Goal: Feedback & Contribution: Leave review/rating

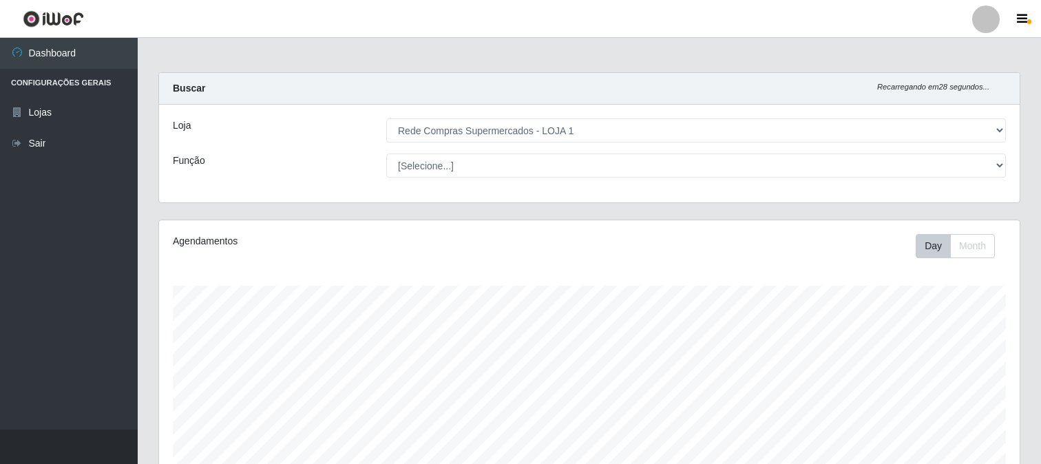
select select "158"
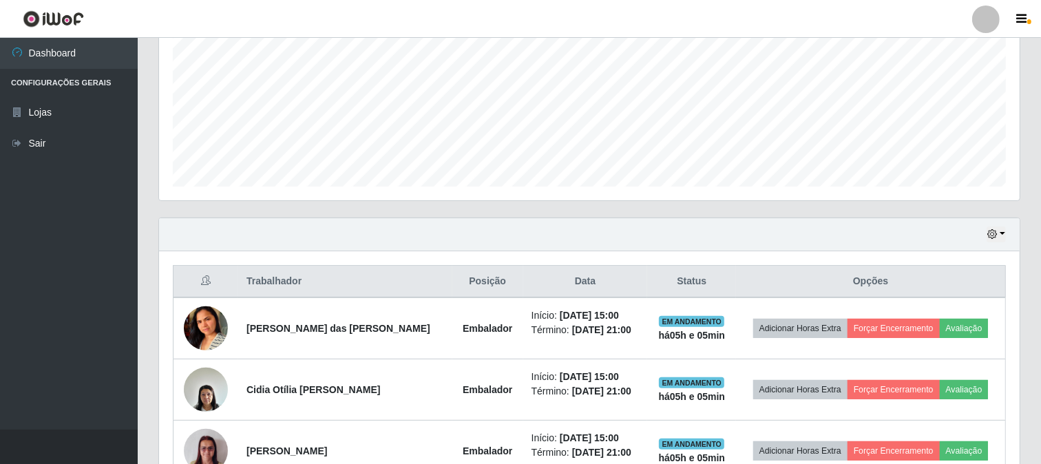
scroll to position [512, 0]
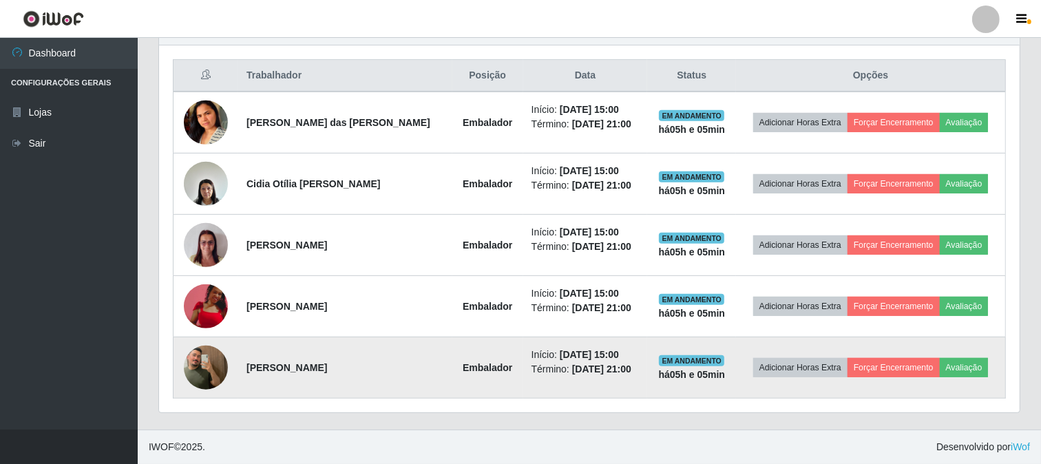
click at [209, 362] on img at bounding box center [206, 367] width 44 height 78
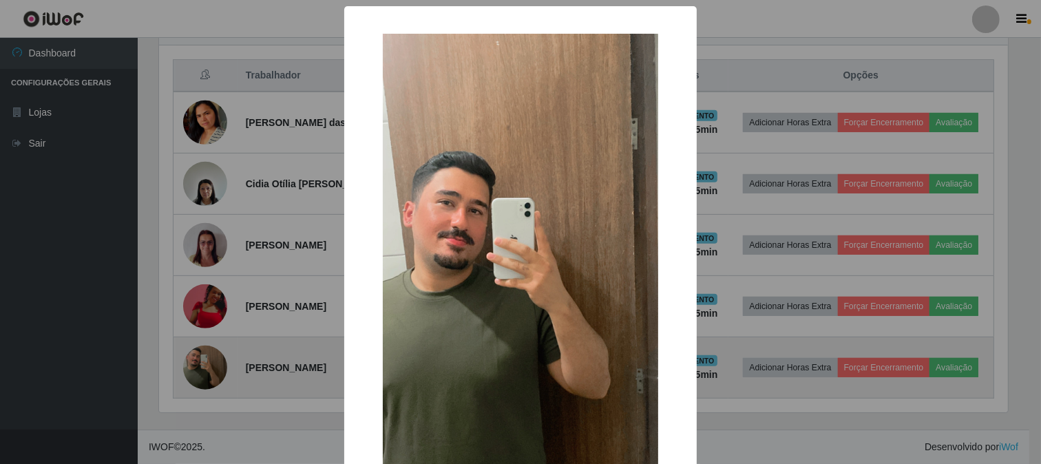
scroll to position [285, 852]
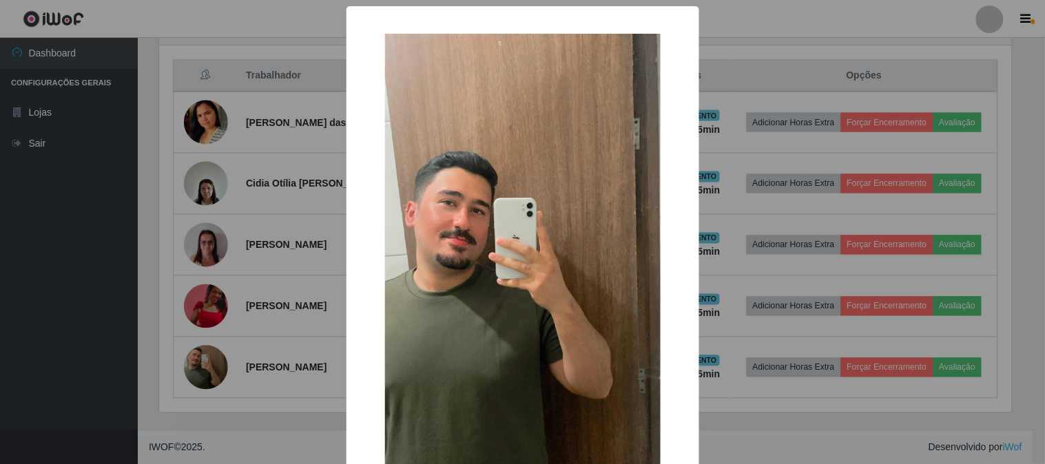
click at [205, 364] on div "× OK Cancel" at bounding box center [522, 232] width 1045 height 464
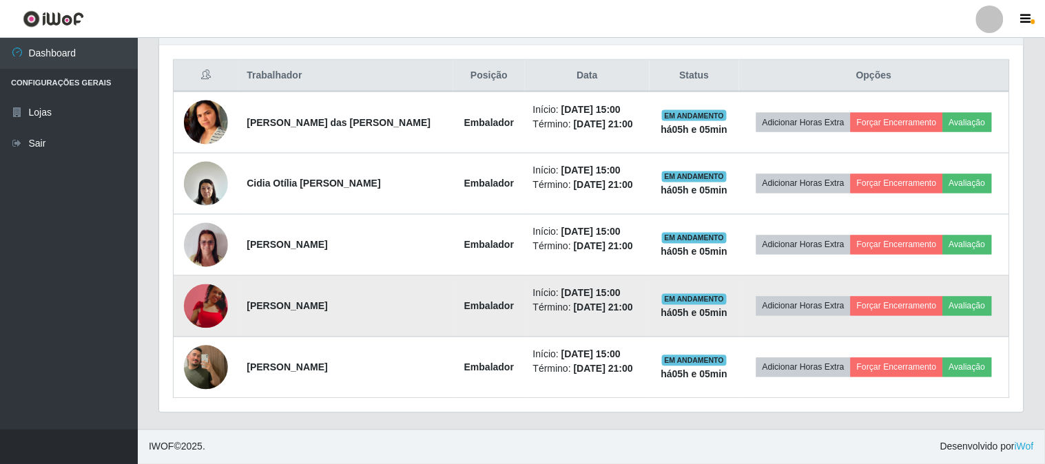
scroll to position [285, 861]
click at [202, 297] on img at bounding box center [206, 306] width 44 height 44
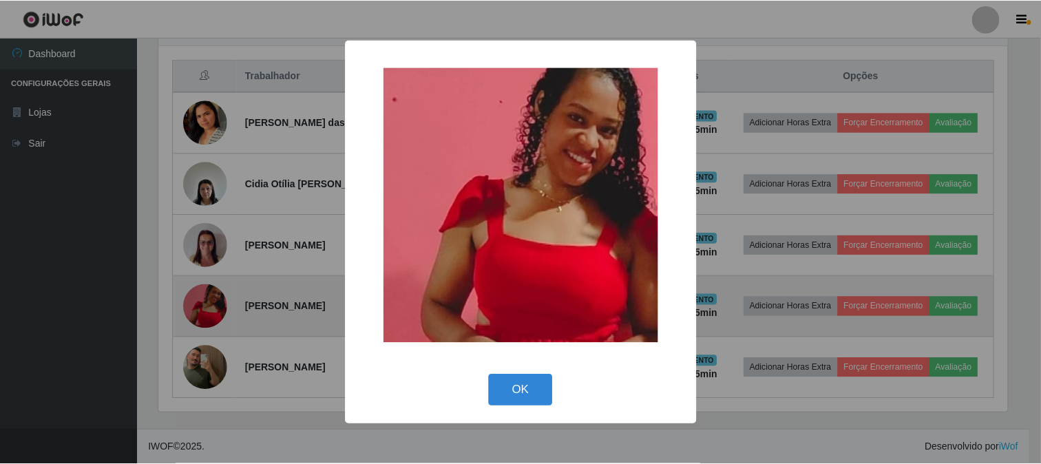
scroll to position [285, 852]
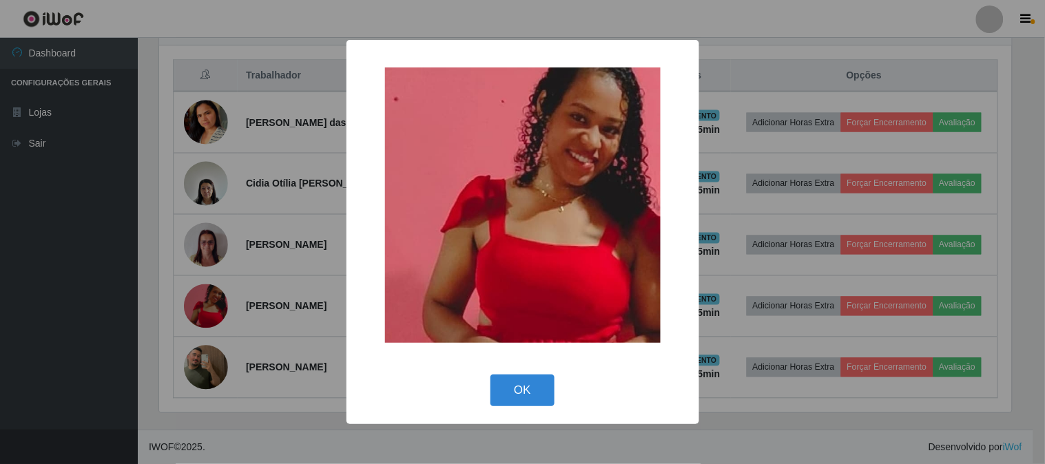
click at [200, 297] on div "× OK Cancel" at bounding box center [522, 232] width 1045 height 464
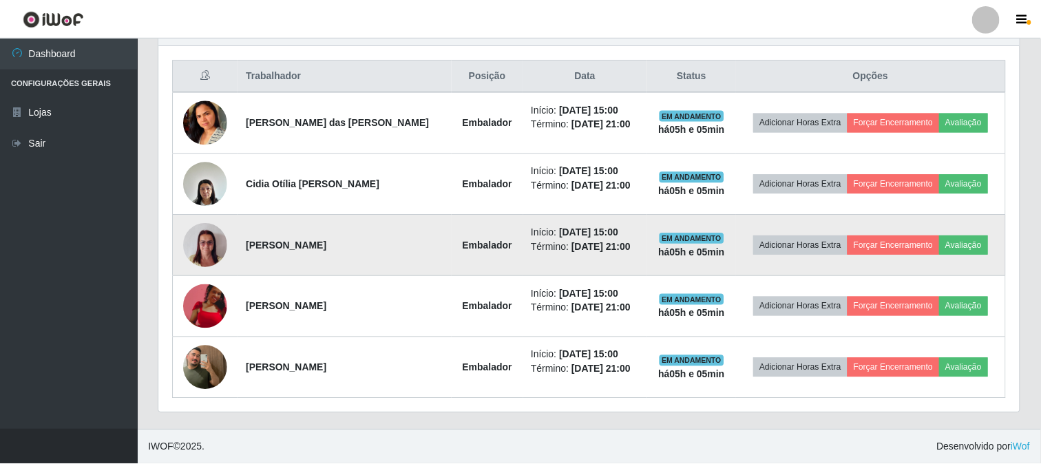
scroll to position [285, 861]
click at [203, 245] on img at bounding box center [206, 245] width 44 height 59
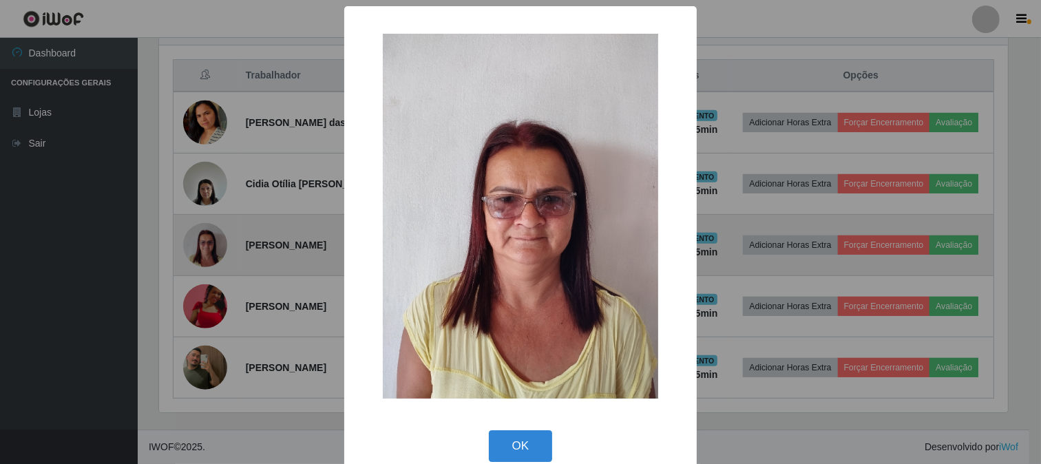
scroll to position [285, 852]
click at [203, 245] on div "× OK Cancel" at bounding box center [522, 232] width 1045 height 464
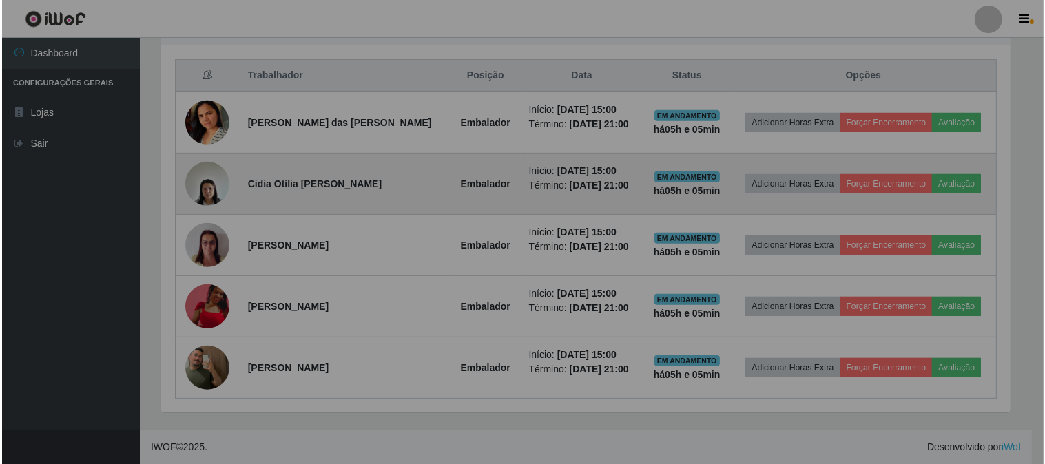
scroll to position [285, 861]
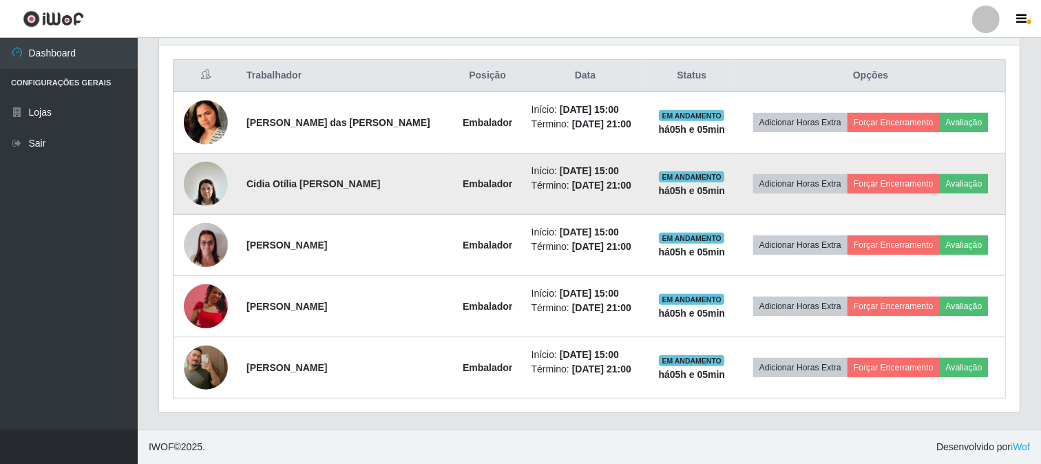
click at [200, 189] on img at bounding box center [206, 183] width 44 height 59
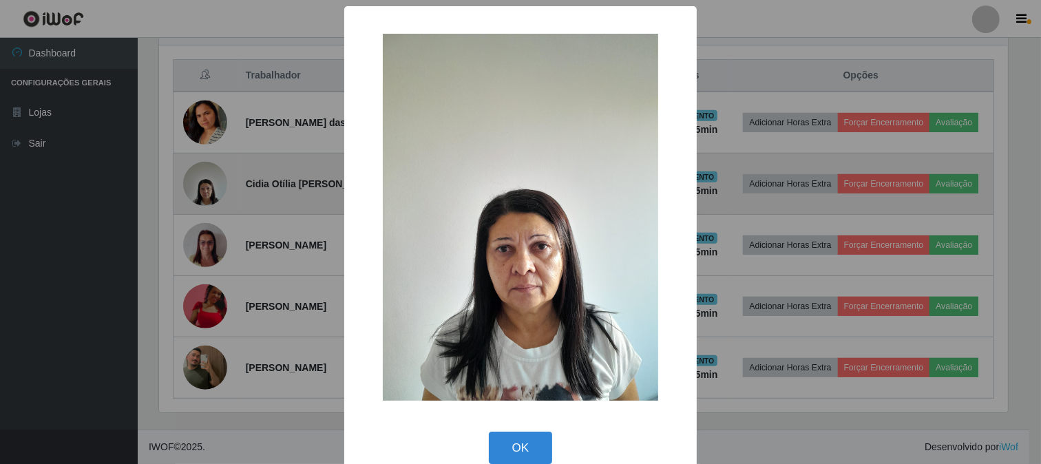
scroll to position [285, 852]
click at [200, 189] on div "× OK Cancel" at bounding box center [522, 232] width 1045 height 464
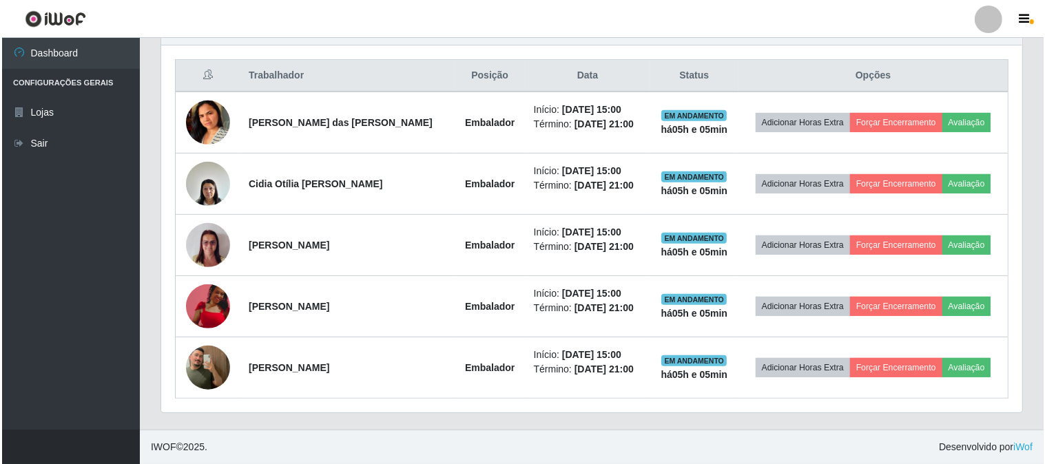
scroll to position [285, 861]
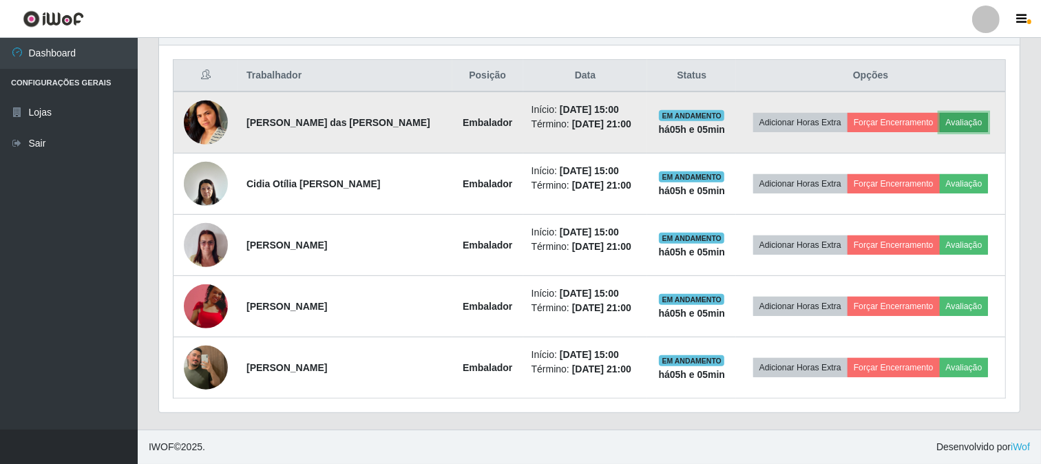
click at [959, 123] on button "Avaliação" at bounding box center [964, 122] width 49 height 19
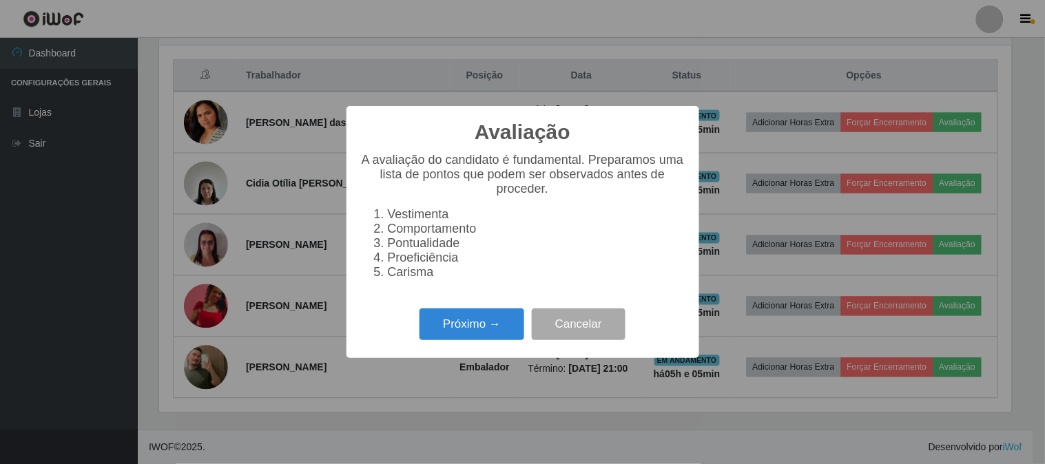
scroll to position [285, 852]
click at [475, 318] on button "Próximo →" at bounding box center [471, 324] width 105 height 32
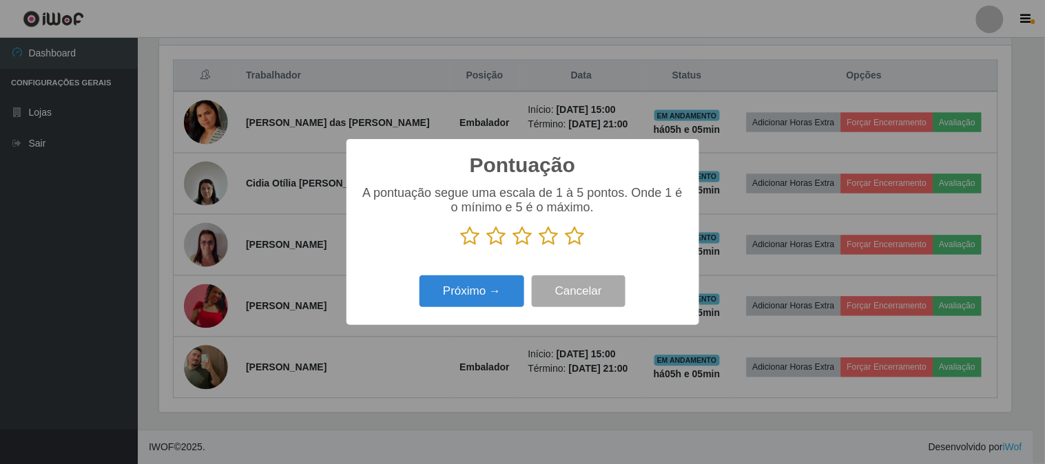
scroll to position [688308, 687741]
click at [576, 234] on icon at bounding box center [574, 236] width 19 height 21
click at [565, 247] on input "radio" at bounding box center [565, 247] width 0 height 0
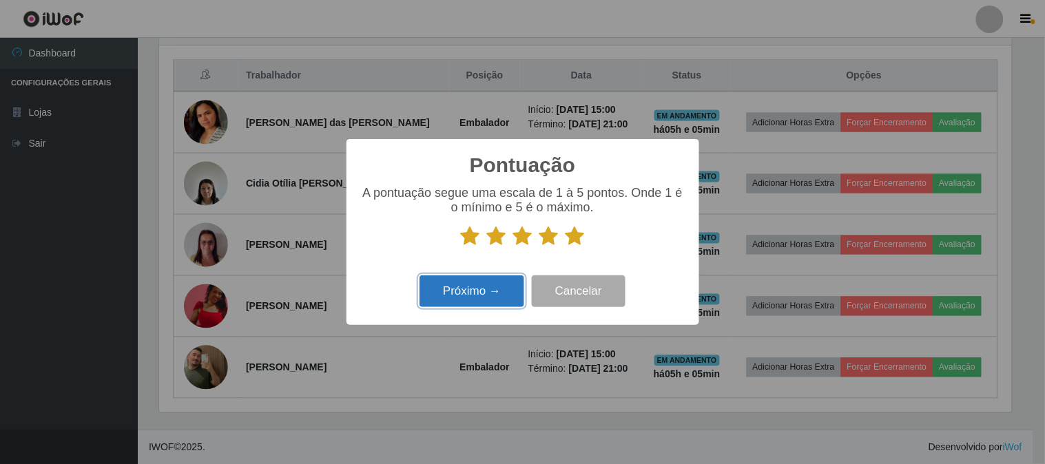
click at [463, 293] on button "Próximo →" at bounding box center [471, 291] width 105 height 32
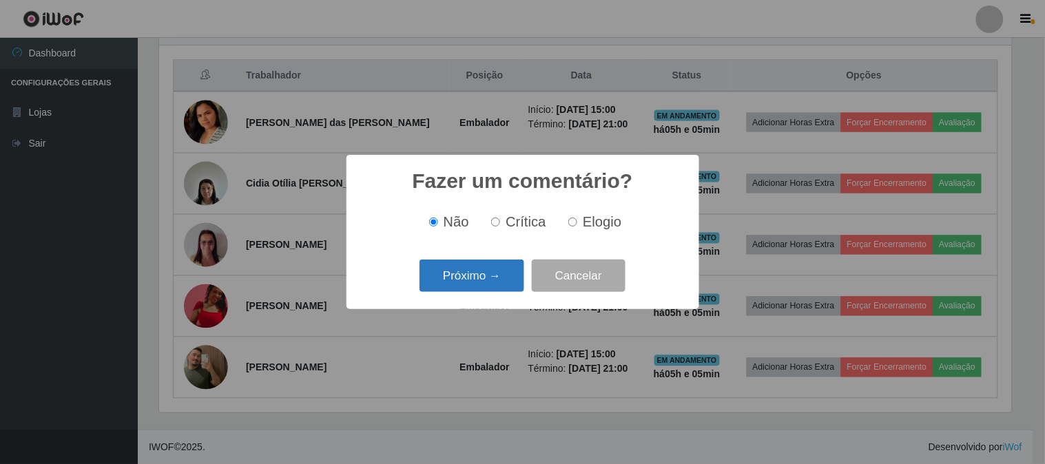
click at [453, 278] on button "Próximo →" at bounding box center [471, 276] width 105 height 32
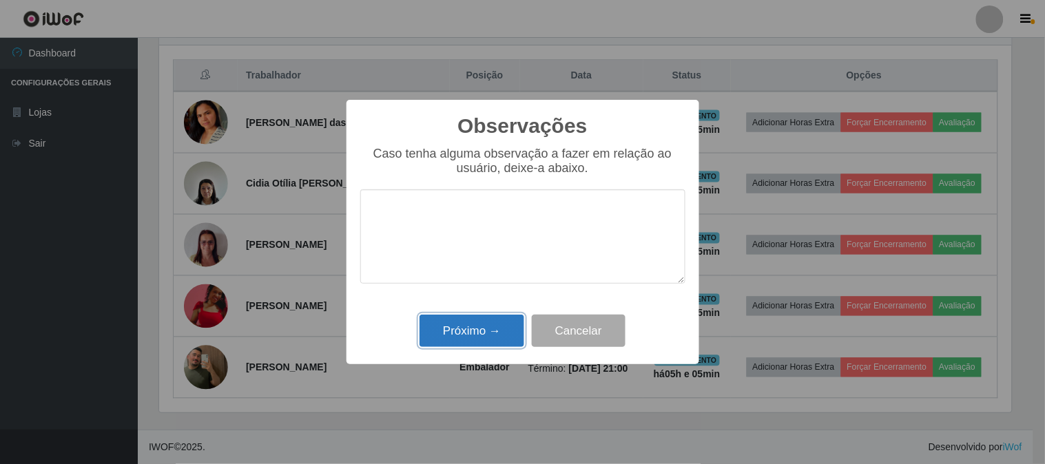
click at [478, 327] on button "Próximo →" at bounding box center [471, 331] width 105 height 32
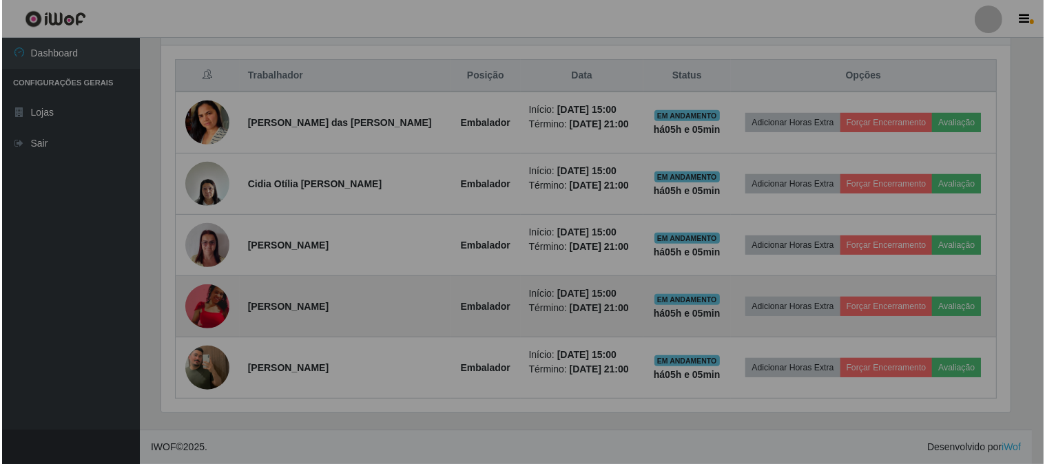
scroll to position [285, 861]
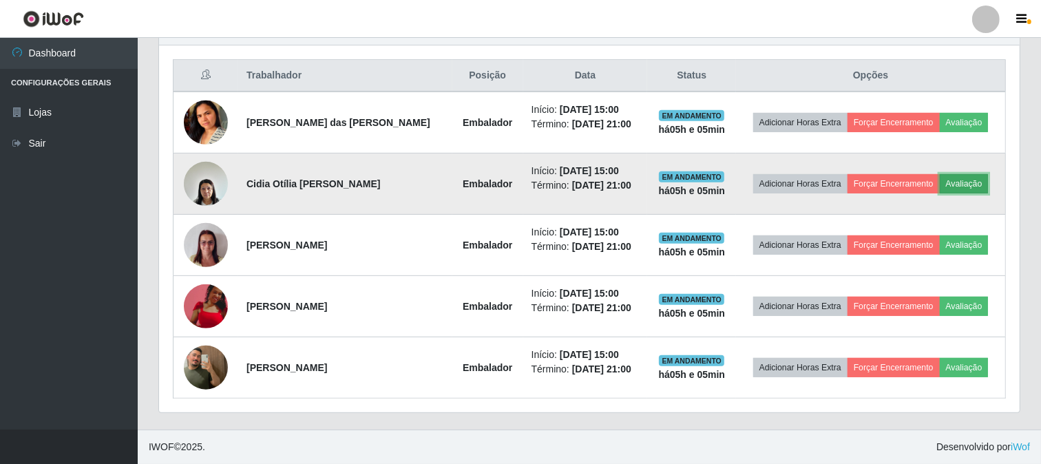
click at [960, 180] on button "Avaliação" at bounding box center [964, 183] width 49 height 19
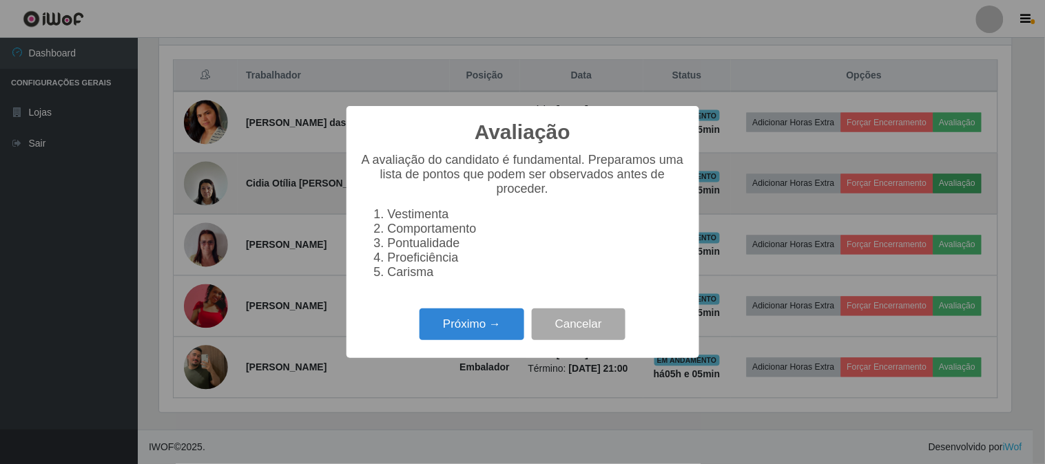
scroll to position [285, 852]
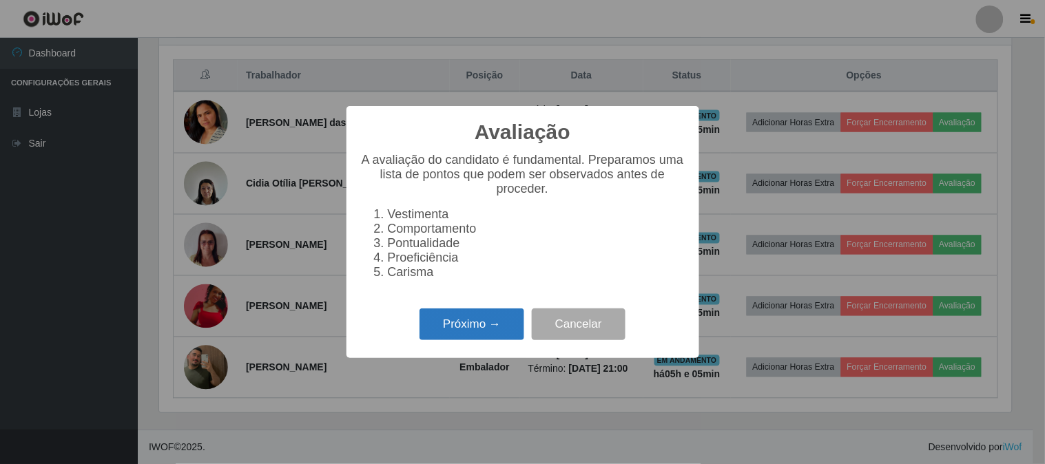
click at [450, 320] on button "Próximo →" at bounding box center [471, 324] width 105 height 32
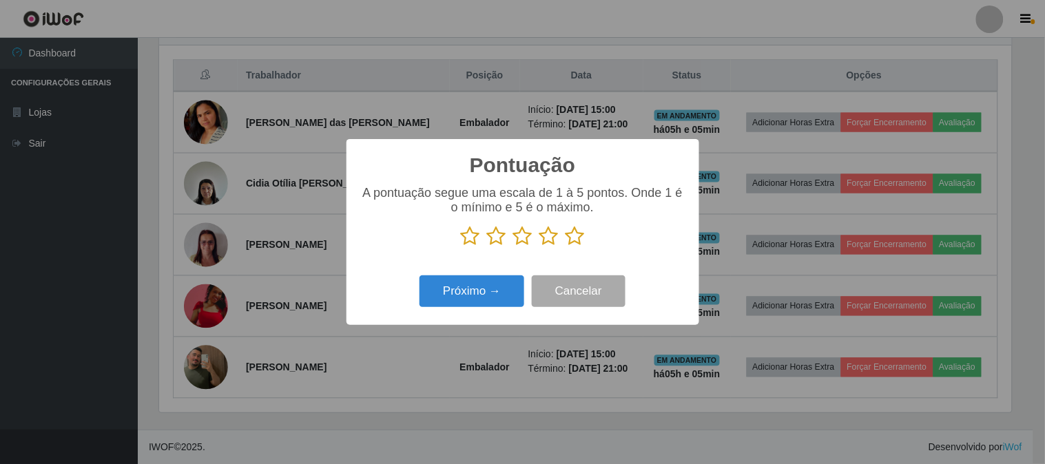
click at [575, 241] on icon at bounding box center [574, 236] width 19 height 21
click at [565, 247] on input "radio" at bounding box center [565, 247] width 0 height 0
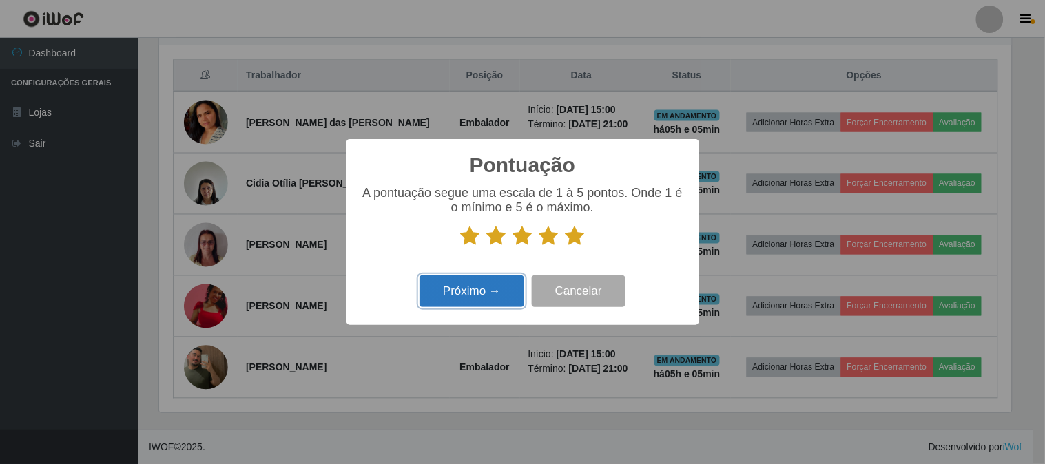
click at [476, 285] on button "Próximo →" at bounding box center [471, 291] width 105 height 32
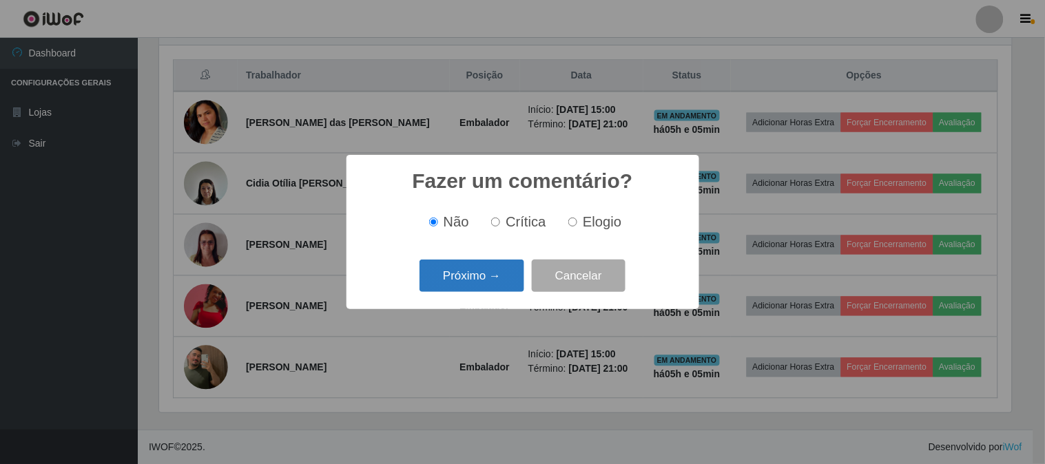
click at [482, 275] on button "Próximo →" at bounding box center [471, 276] width 105 height 32
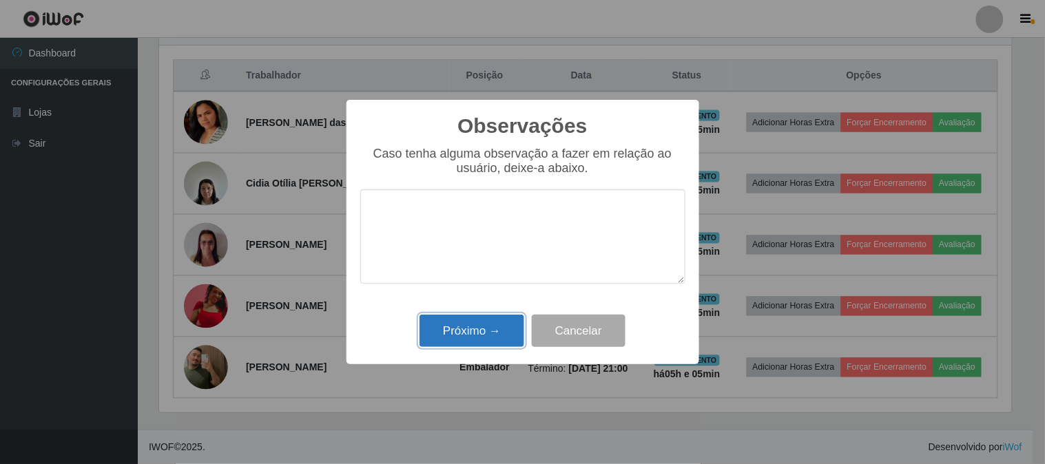
click at [485, 325] on button "Próximo →" at bounding box center [471, 331] width 105 height 32
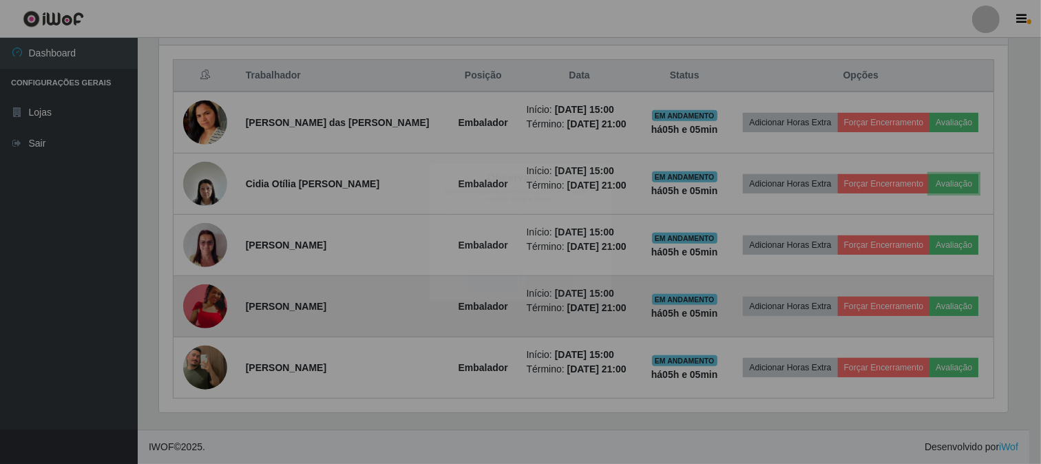
scroll to position [0, 0]
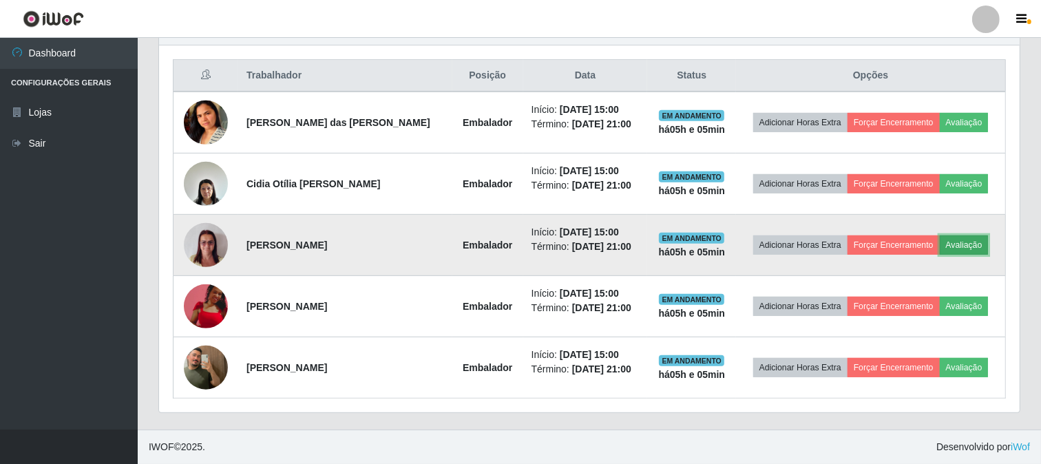
click at [975, 237] on button "Avaliação" at bounding box center [964, 244] width 49 height 19
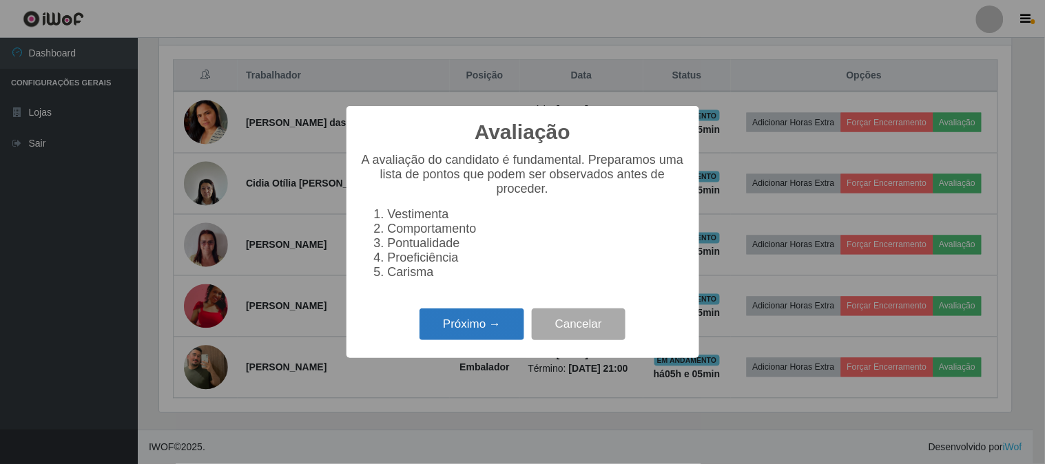
click at [497, 313] on button "Próximo →" at bounding box center [471, 324] width 105 height 32
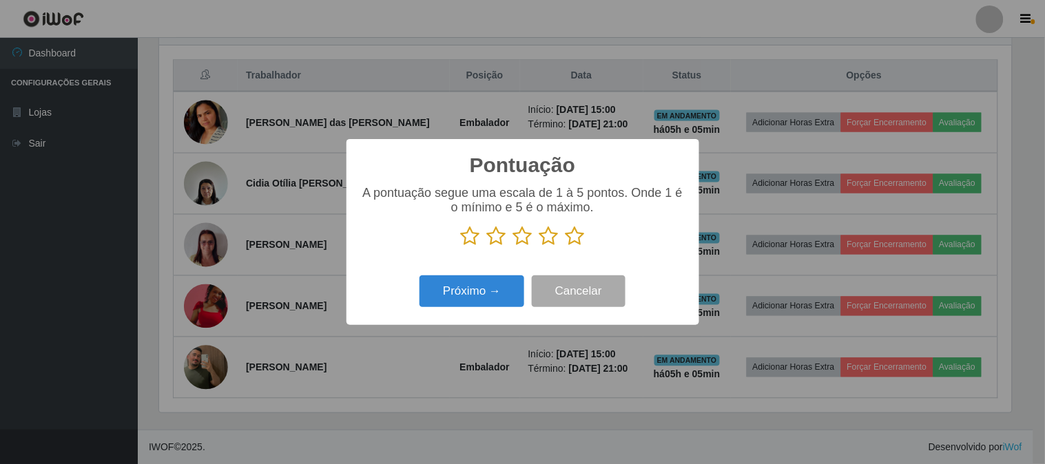
click at [569, 240] on icon at bounding box center [574, 236] width 19 height 21
click at [565, 247] on input "radio" at bounding box center [565, 247] width 0 height 0
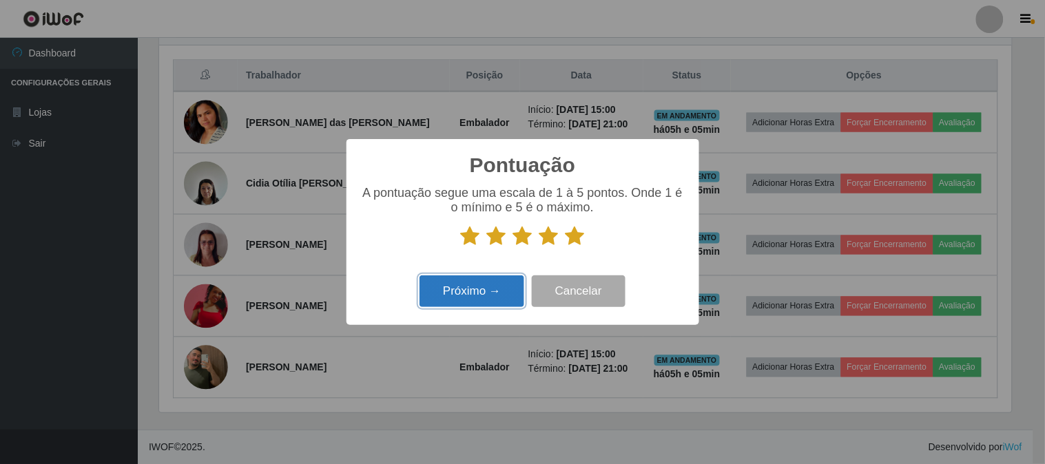
click at [481, 295] on button "Próximo →" at bounding box center [471, 291] width 105 height 32
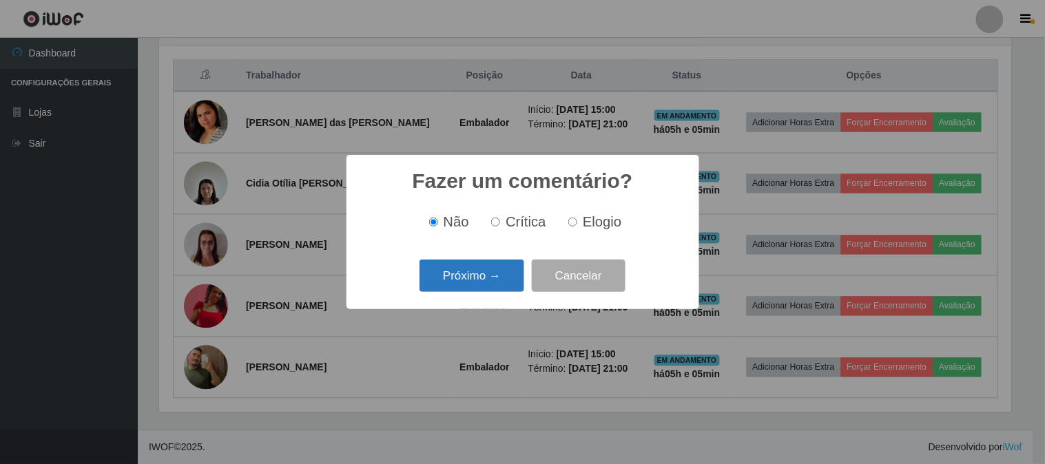
click at [486, 280] on button "Próximo →" at bounding box center [471, 276] width 105 height 32
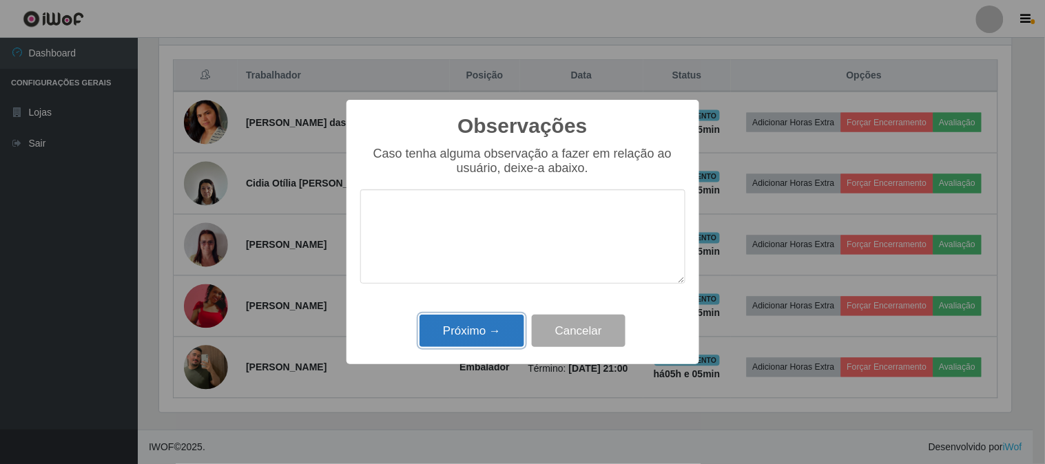
click at [506, 328] on button "Próximo →" at bounding box center [471, 331] width 105 height 32
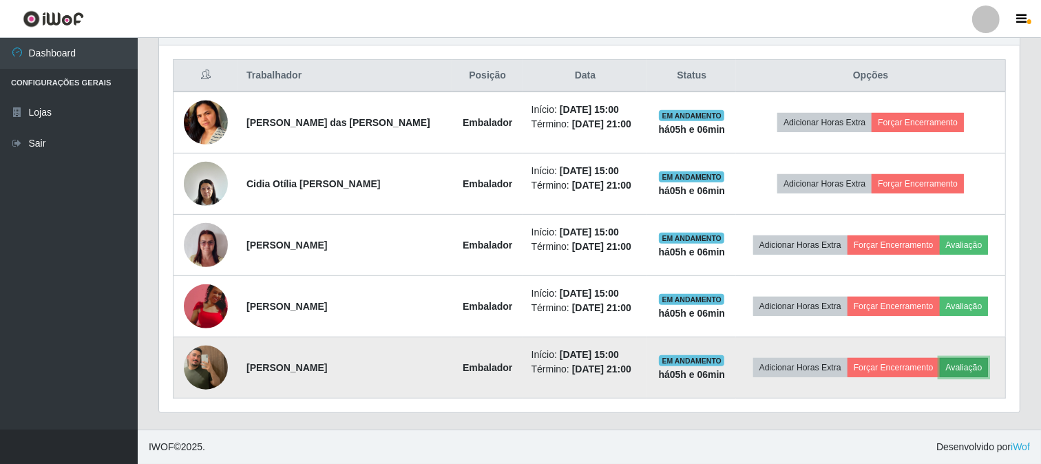
click at [961, 365] on button "Avaliação" at bounding box center [964, 367] width 49 height 19
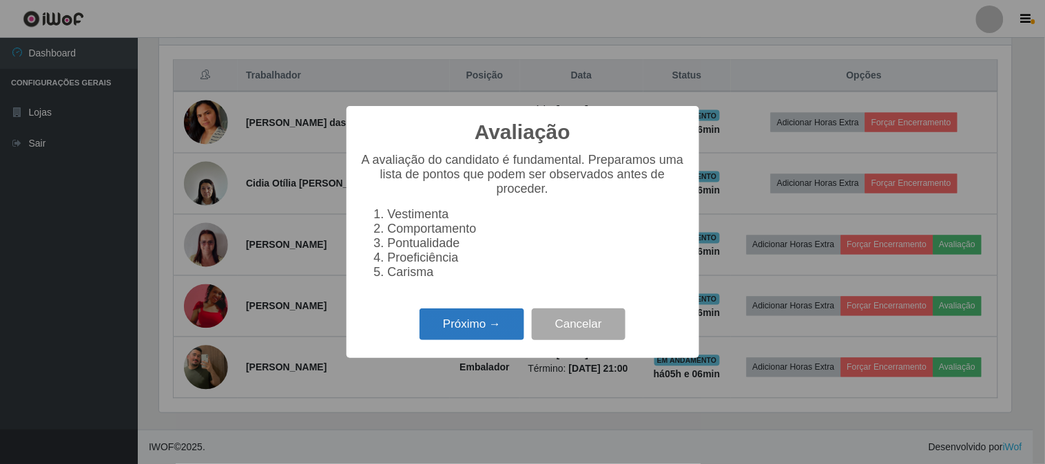
click at [494, 320] on button "Próximo →" at bounding box center [471, 324] width 105 height 32
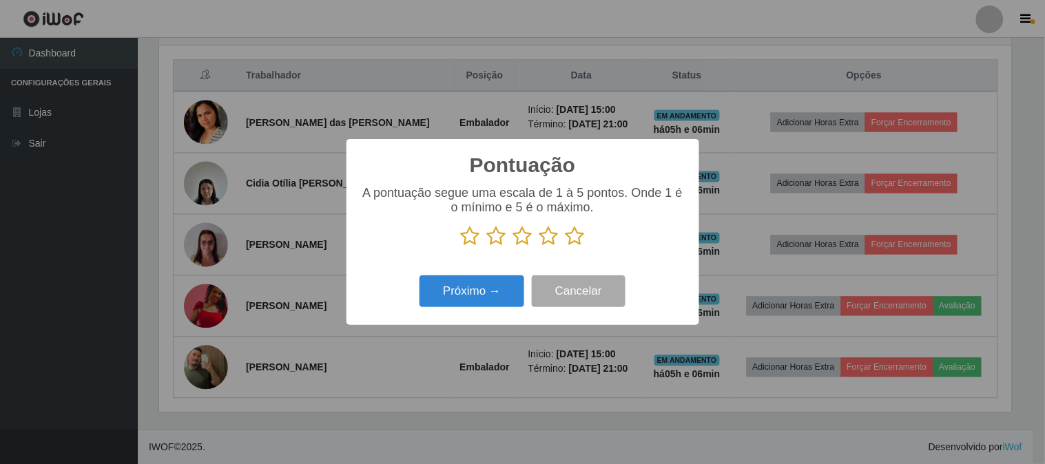
click at [578, 241] on icon at bounding box center [574, 236] width 19 height 21
click at [565, 247] on input "radio" at bounding box center [565, 247] width 0 height 0
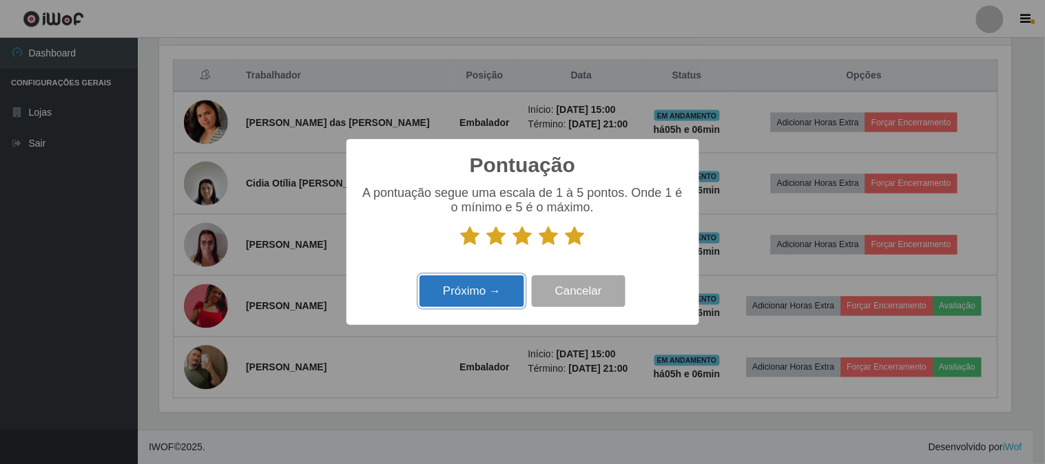
click at [487, 295] on button "Próximo →" at bounding box center [471, 291] width 105 height 32
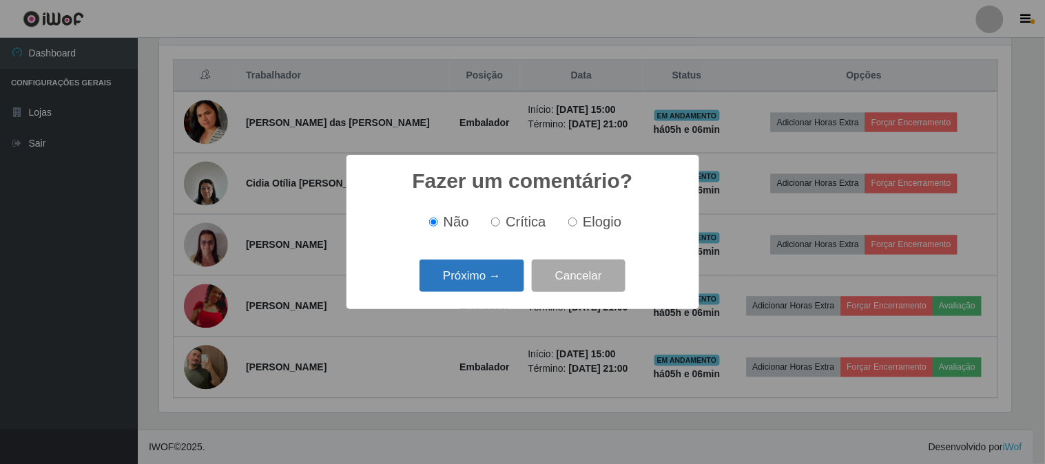
click at [496, 280] on button "Próximo →" at bounding box center [471, 276] width 105 height 32
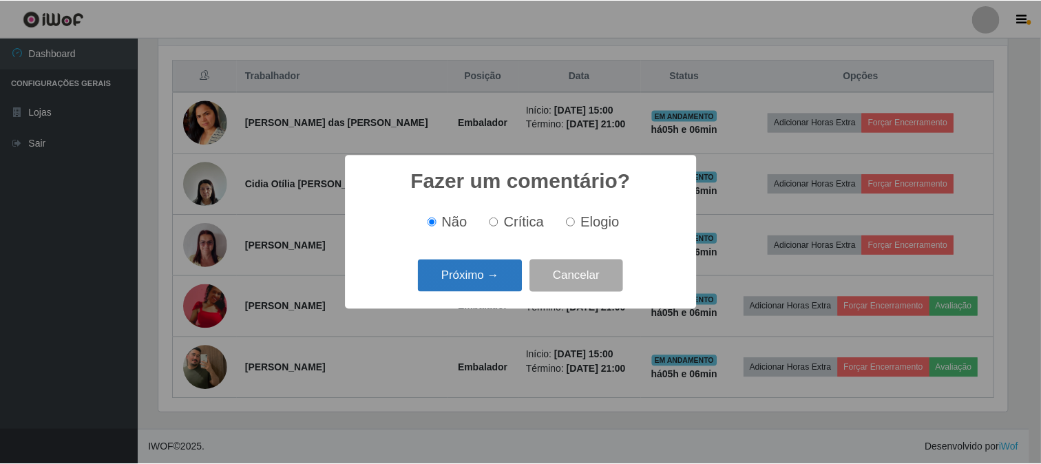
scroll to position [688308, 687741]
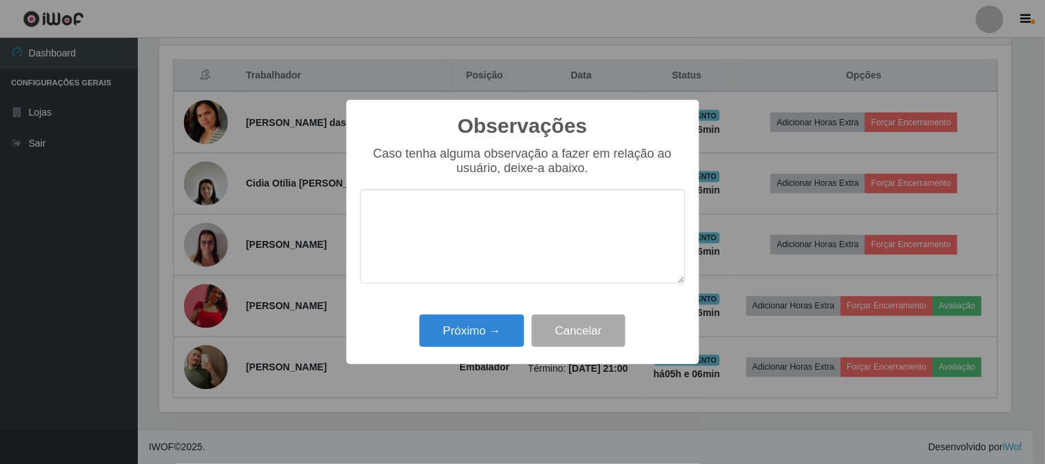
click at [494, 296] on div "Caso tenha alguma observação a fazer em relação ao usuário, deixe-a abaixo." at bounding box center [522, 222] width 325 height 151
click at [503, 327] on button "Próximo →" at bounding box center [471, 331] width 105 height 32
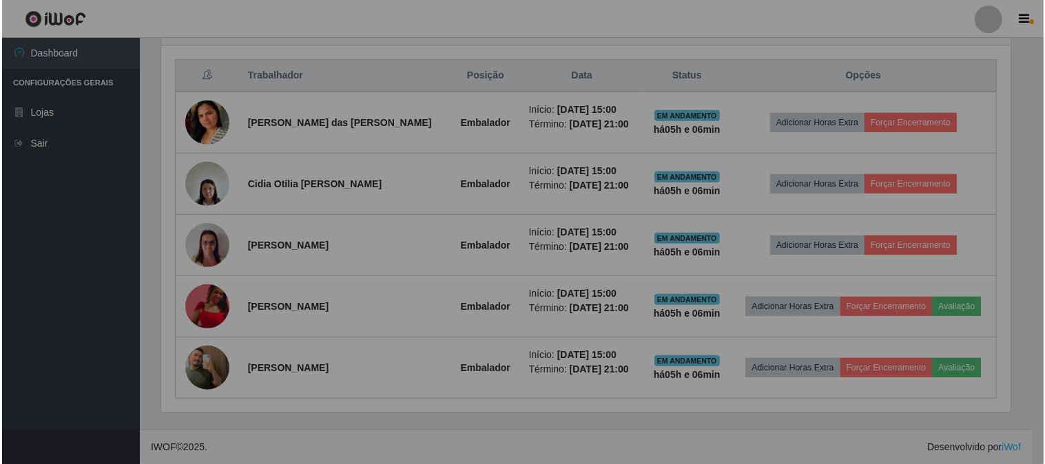
scroll to position [285, 861]
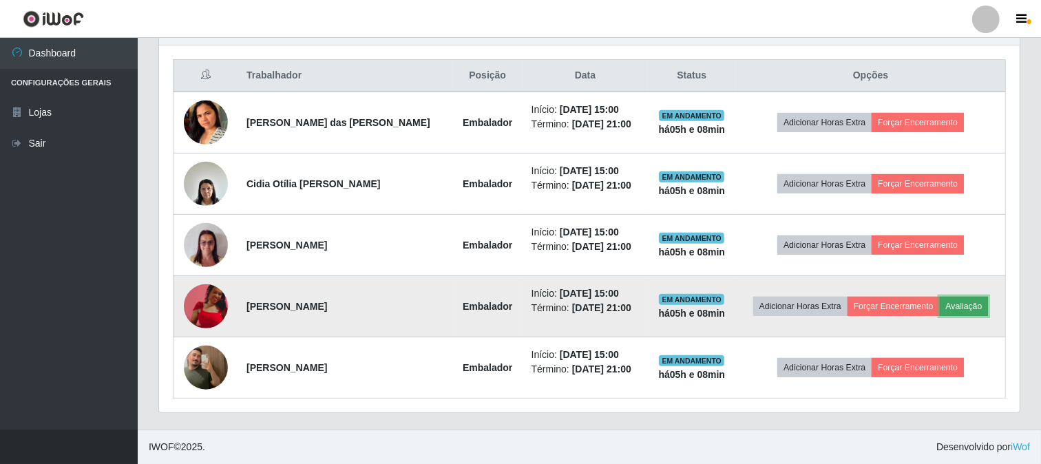
click at [959, 304] on button "Avaliação" at bounding box center [964, 306] width 49 height 19
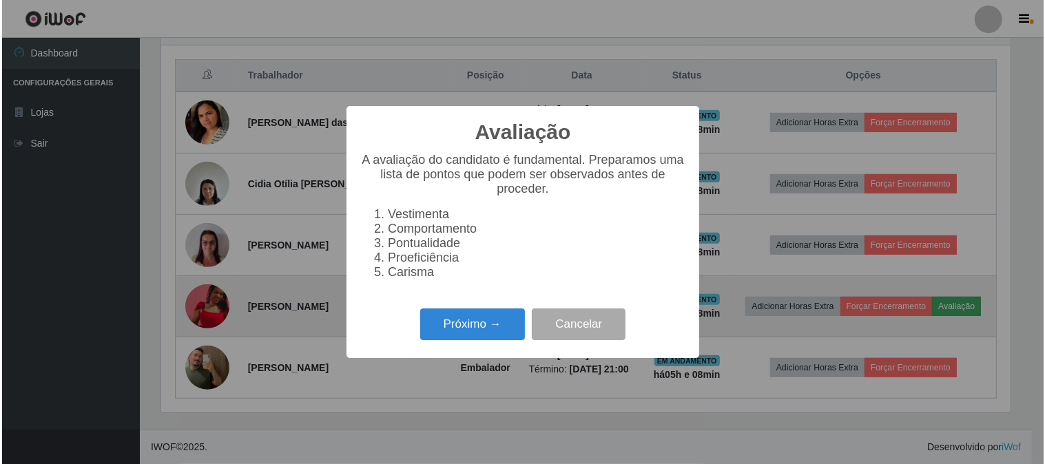
scroll to position [285, 852]
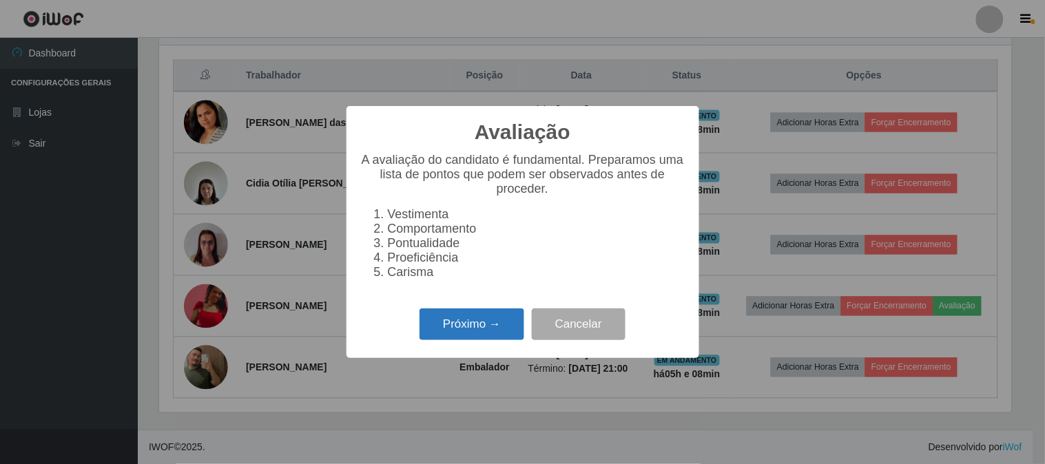
click at [483, 322] on button "Próximo →" at bounding box center [471, 324] width 105 height 32
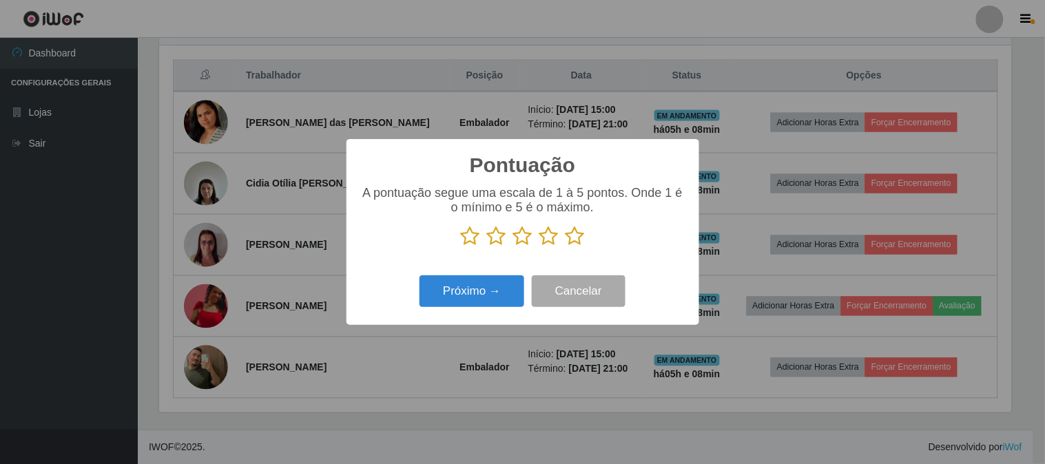
click at [575, 235] on icon at bounding box center [574, 236] width 19 height 21
click at [565, 247] on input "radio" at bounding box center [565, 247] width 0 height 0
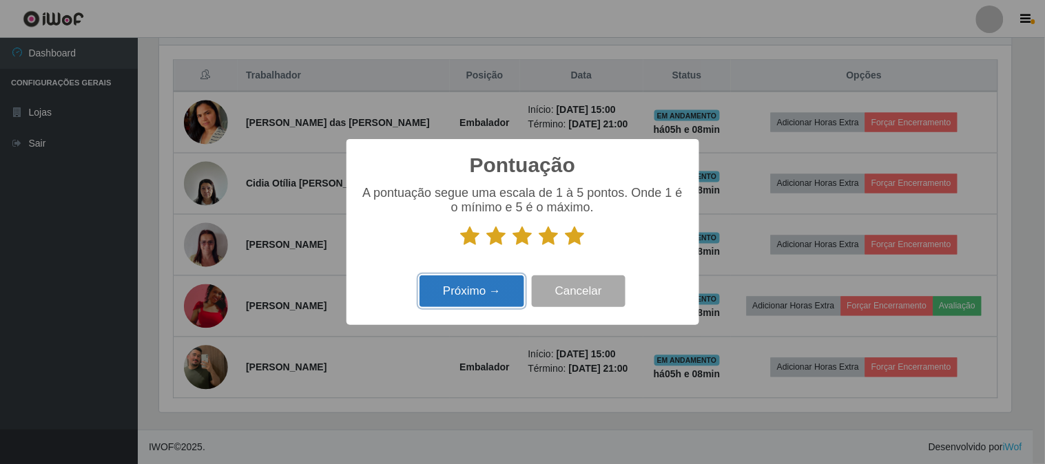
click at [473, 284] on button "Próximo →" at bounding box center [471, 291] width 105 height 32
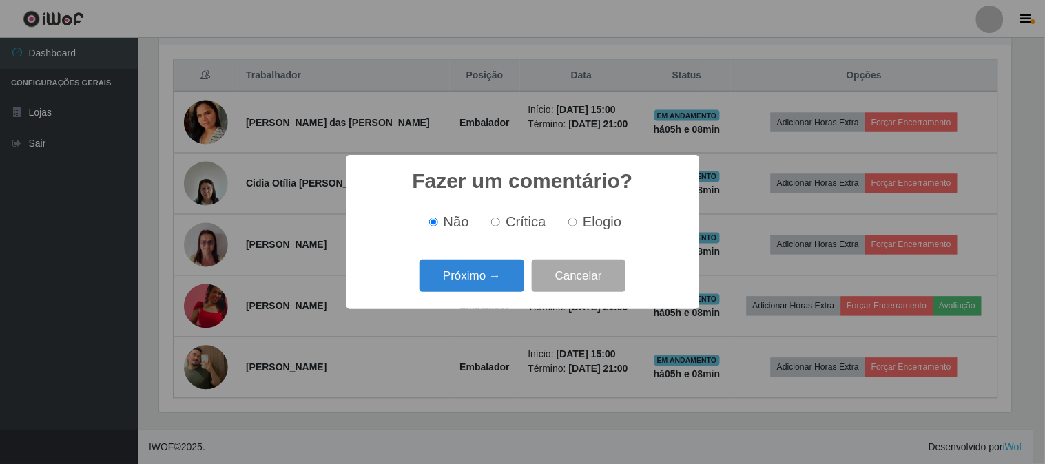
click at [473, 284] on button "Próximo →" at bounding box center [471, 276] width 105 height 32
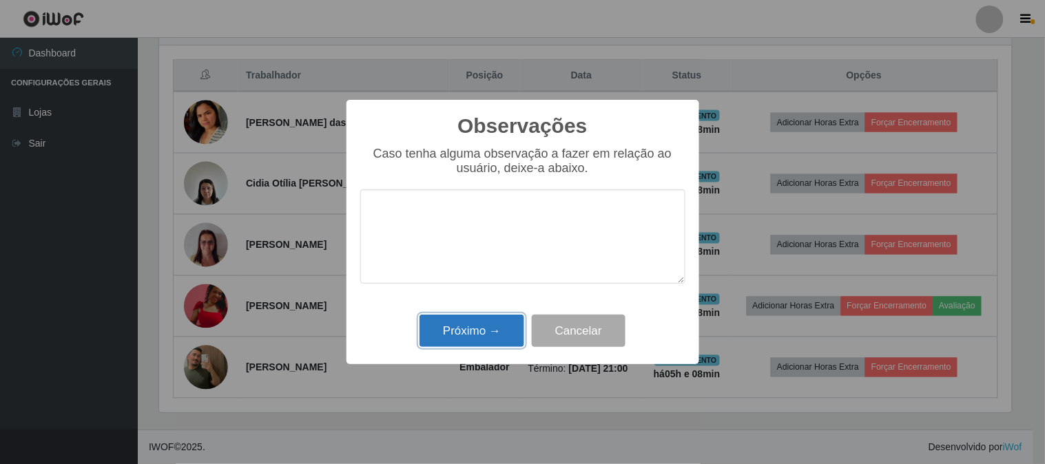
click at [484, 326] on button "Próximo →" at bounding box center [471, 331] width 105 height 32
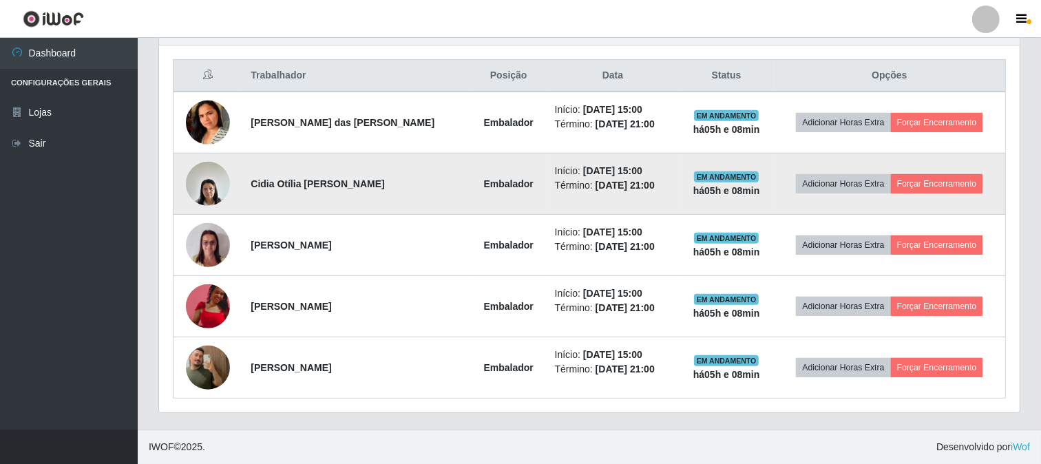
scroll to position [359, 0]
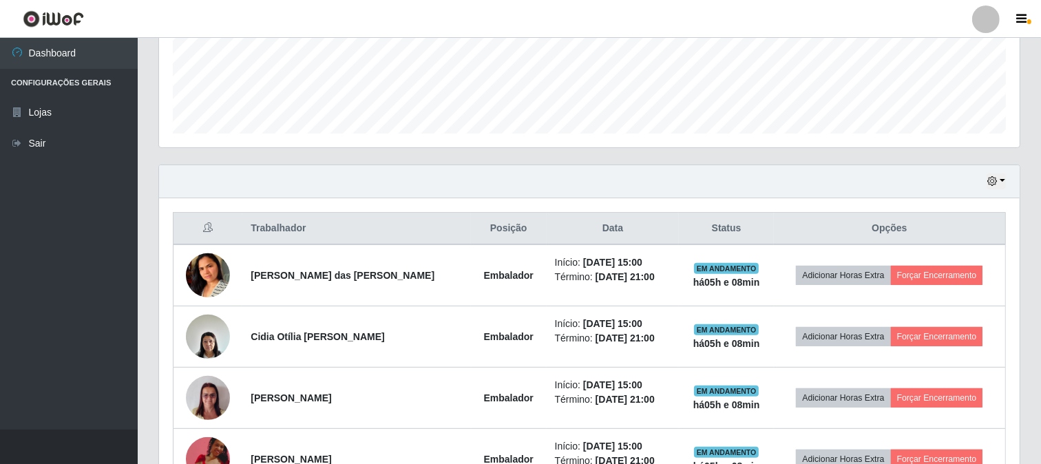
click at [1006, 182] on div "Hoje 1 dia 3 dias 1 Semana Não encerrados" at bounding box center [589, 181] width 861 height 33
click at [1001, 182] on button "button" at bounding box center [996, 182] width 19 height 16
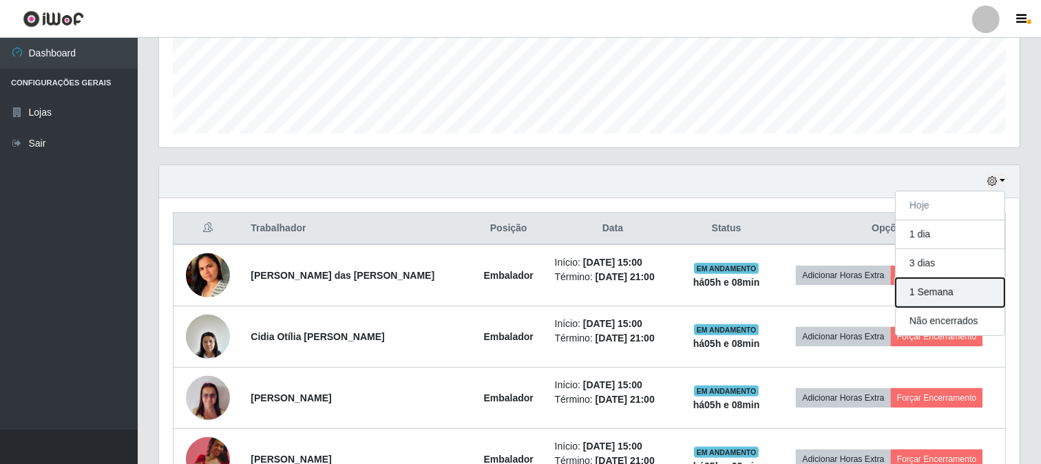
click at [945, 293] on button "1 Semana" at bounding box center [950, 292] width 109 height 29
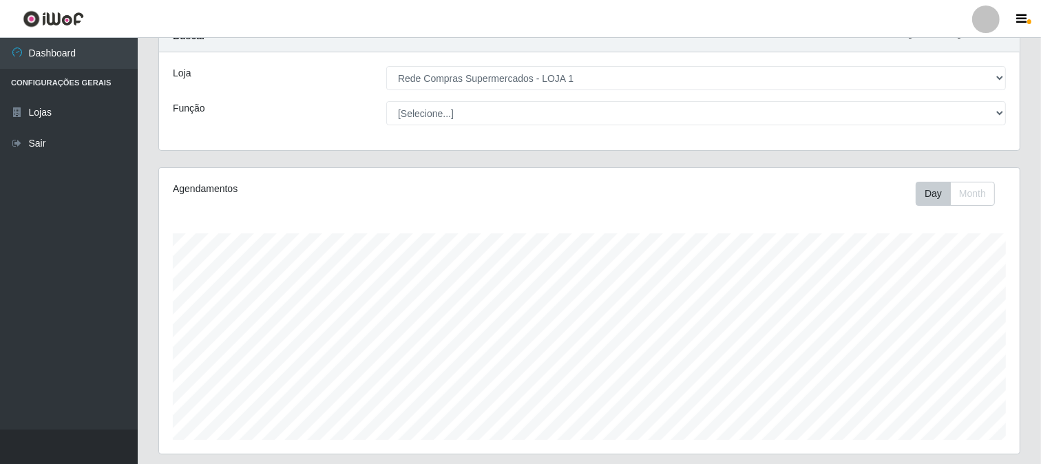
scroll to position [282, 0]
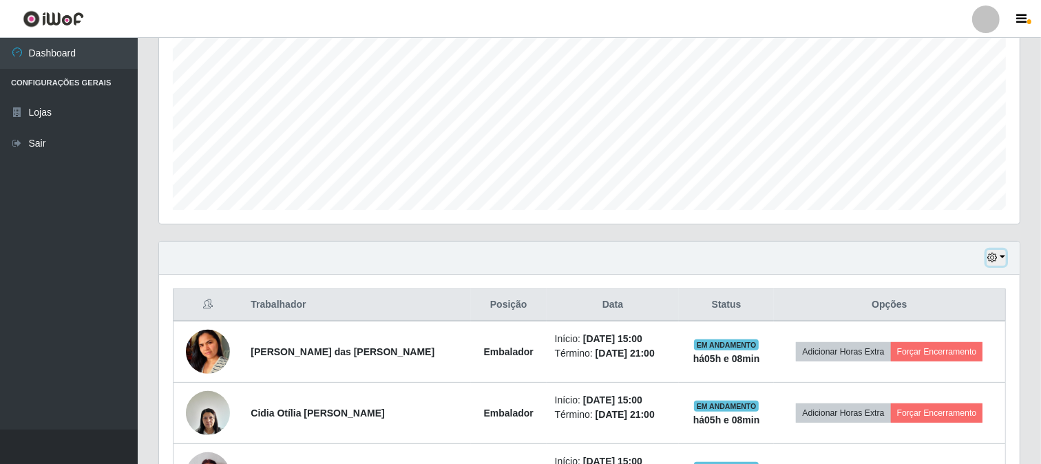
click at [1004, 253] on button "button" at bounding box center [996, 258] width 19 height 16
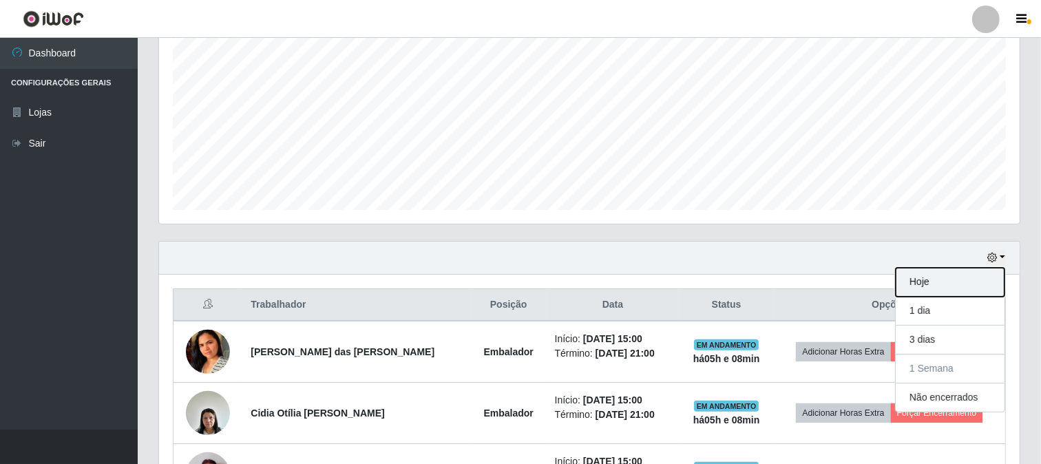
click at [921, 280] on button "Hoje" at bounding box center [950, 282] width 109 height 29
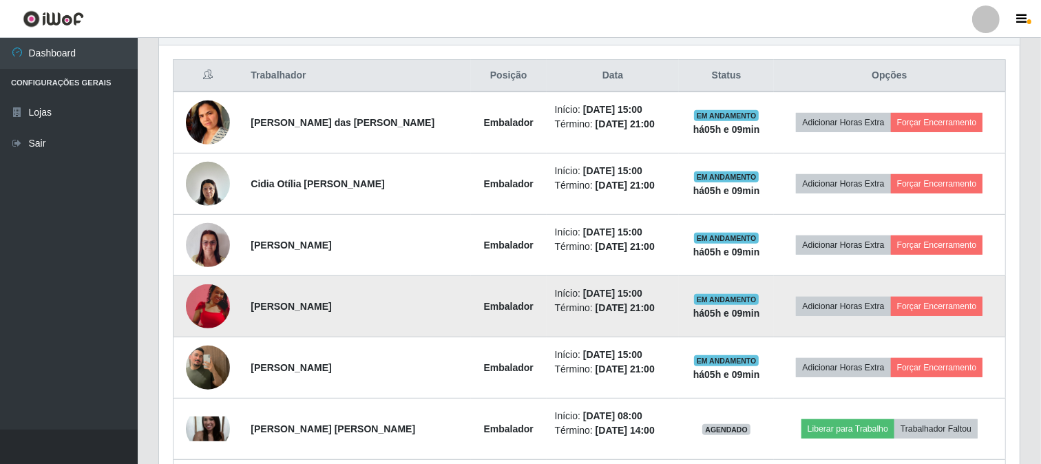
scroll to position [435, 0]
